Goal: Task Accomplishment & Management: Manage account settings

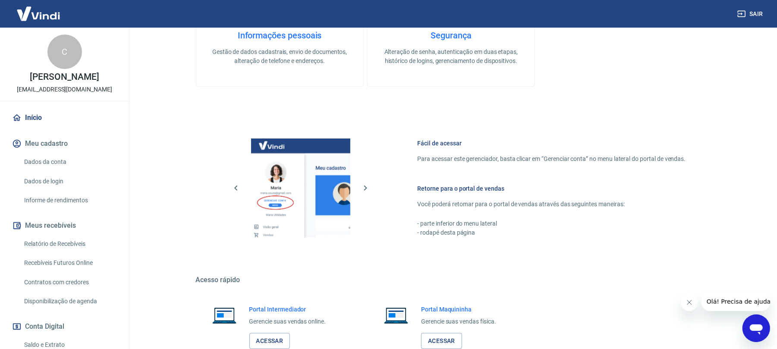
scroll to position [387, 0]
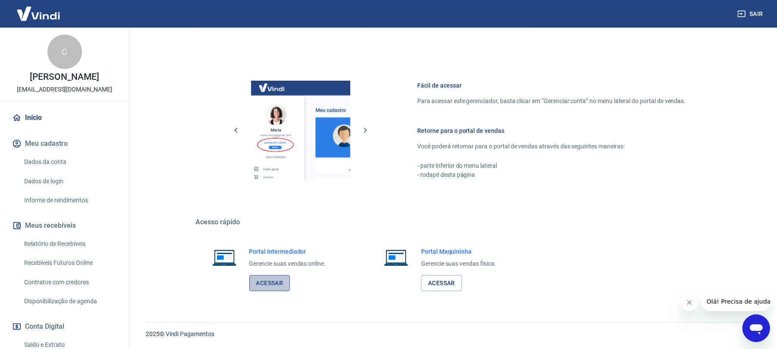
click at [274, 287] on link "Acessar" at bounding box center [269, 283] width 41 height 16
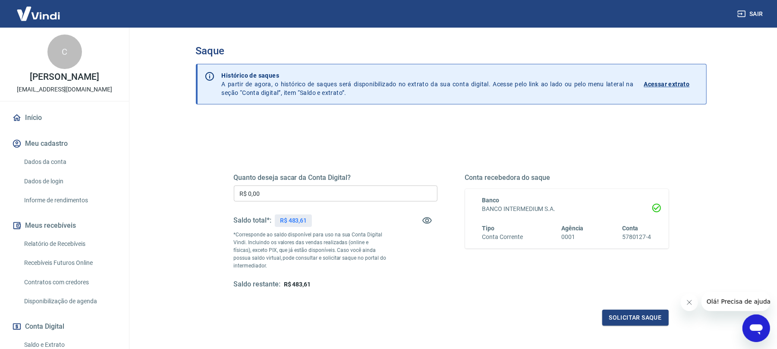
click at [671, 82] on p "Acessar extrato" at bounding box center [667, 84] width 46 height 9
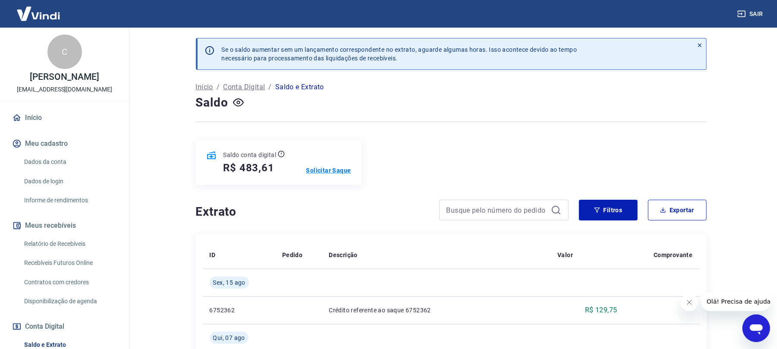
click at [335, 173] on p "Solicitar Saque" at bounding box center [328, 170] width 45 height 9
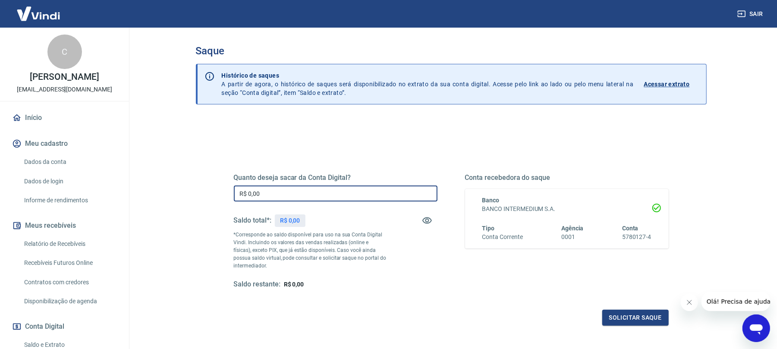
drag, startPoint x: 319, startPoint y: 192, endPoint x: 143, endPoint y: 180, distance: 176.4
click at [143, 180] on main "Saque Histórico de saques A partir de agora, o histórico de saques será disponi…" at bounding box center [451, 188] width 652 height 321
type input "R$ 483,61"
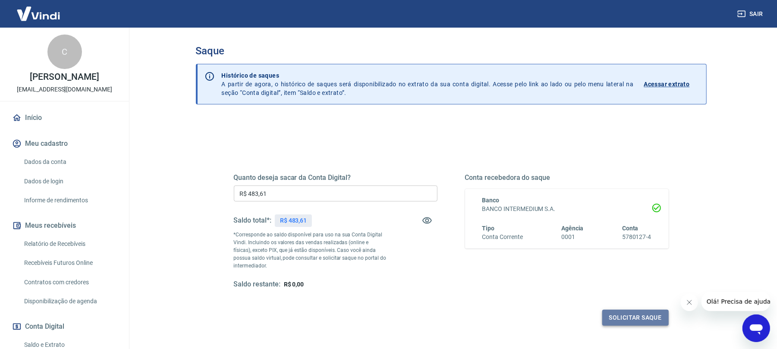
click at [616, 315] on button "Solicitar saque" at bounding box center [635, 318] width 66 height 16
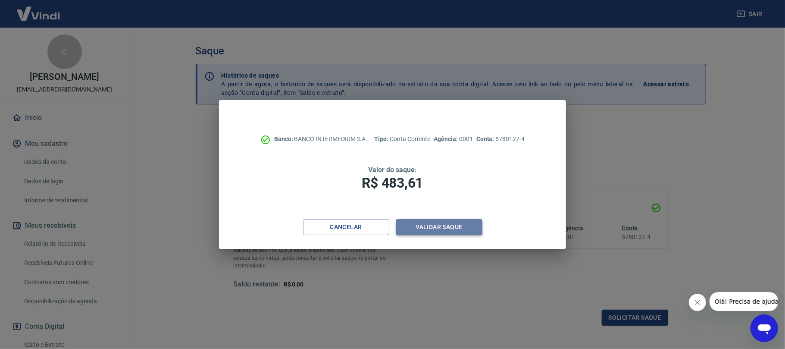
click at [448, 227] on button "Validar saque" at bounding box center [439, 227] width 86 height 16
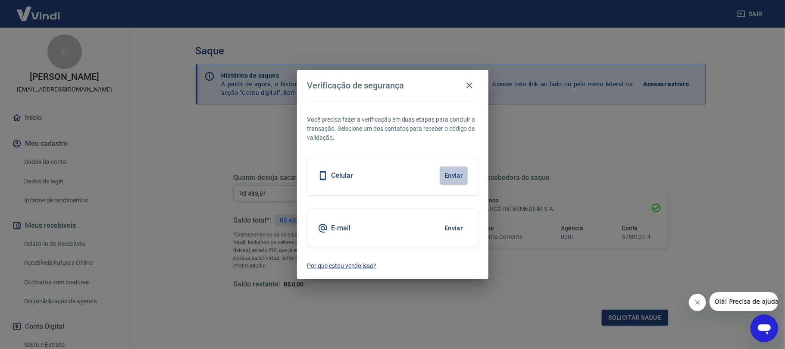
click at [455, 172] on button "Enviar" at bounding box center [454, 175] width 28 height 18
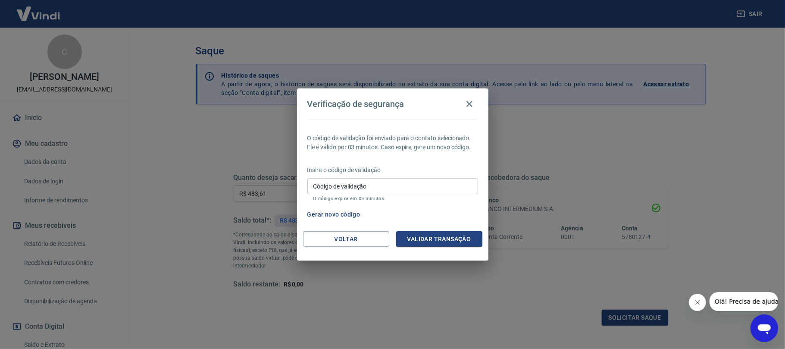
click at [456, 173] on p "Insira o código de validação" at bounding box center [392, 170] width 171 height 9
click at [470, 101] on icon "button" at bounding box center [469, 104] width 10 height 10
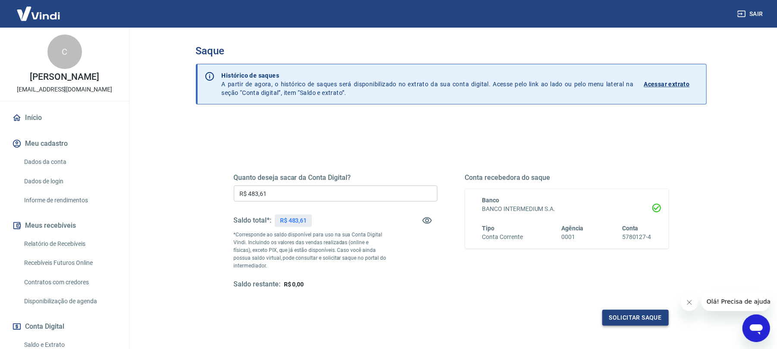
click at [630, 313] on button "Solicitar saque" at bounding box center [635, 318] width 66 height 16
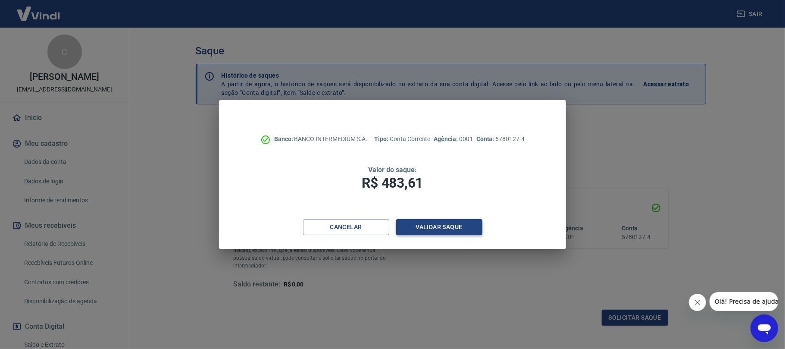
click at [435, 227] on button "Validar saque" at bounding box center [439, 227] width 86 height 16
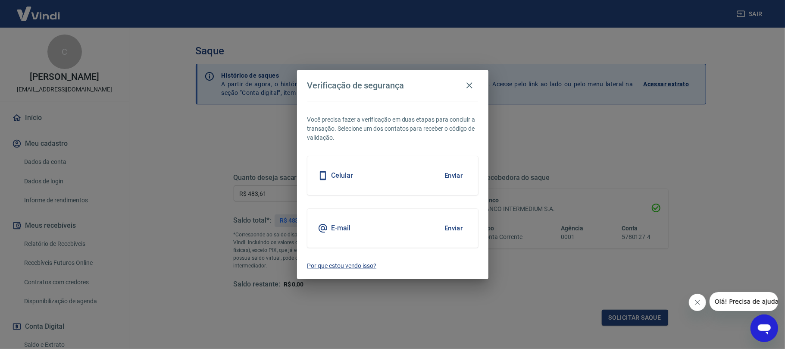
click at [456, 228] on button "Enviar" at bounding box center [454, 228] width 28 height 18
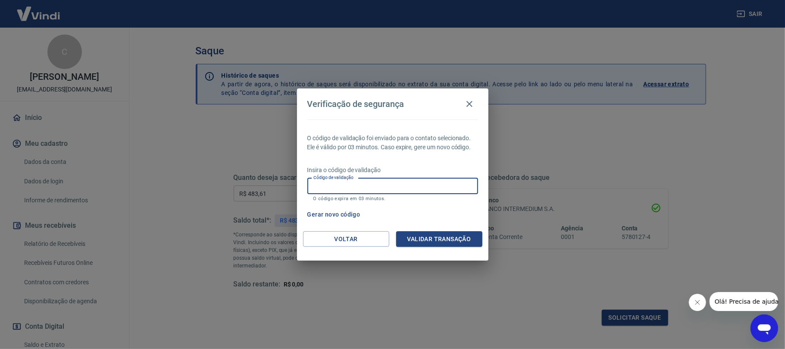
click at [406, 184] on input "Código de validação" at bounding box center [392, 186] width 171 height 16
paste input "107334"
type input "107334"
click at [444, 241] on button "Validar transação" at bounding box center [439, 239] width 86 height 16
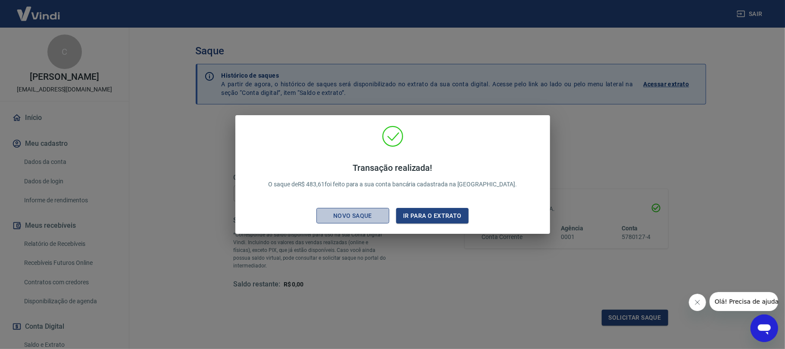
click at [376, 216] on div "Novo saque" at bounding box center [353, 215] width 60 height 11
